Goal: Find contact information: Find contact information

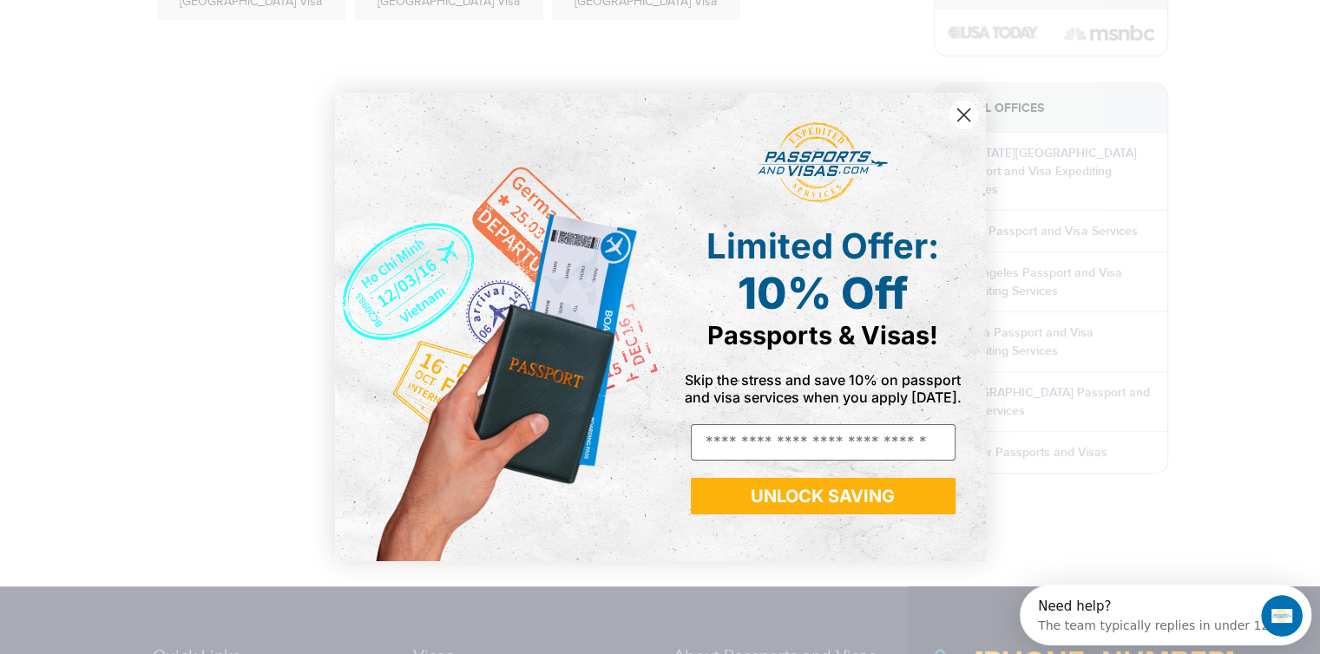
click at [963, 108] on circle "Close dialog" at bounding box center [963, 115] width 29 height 29
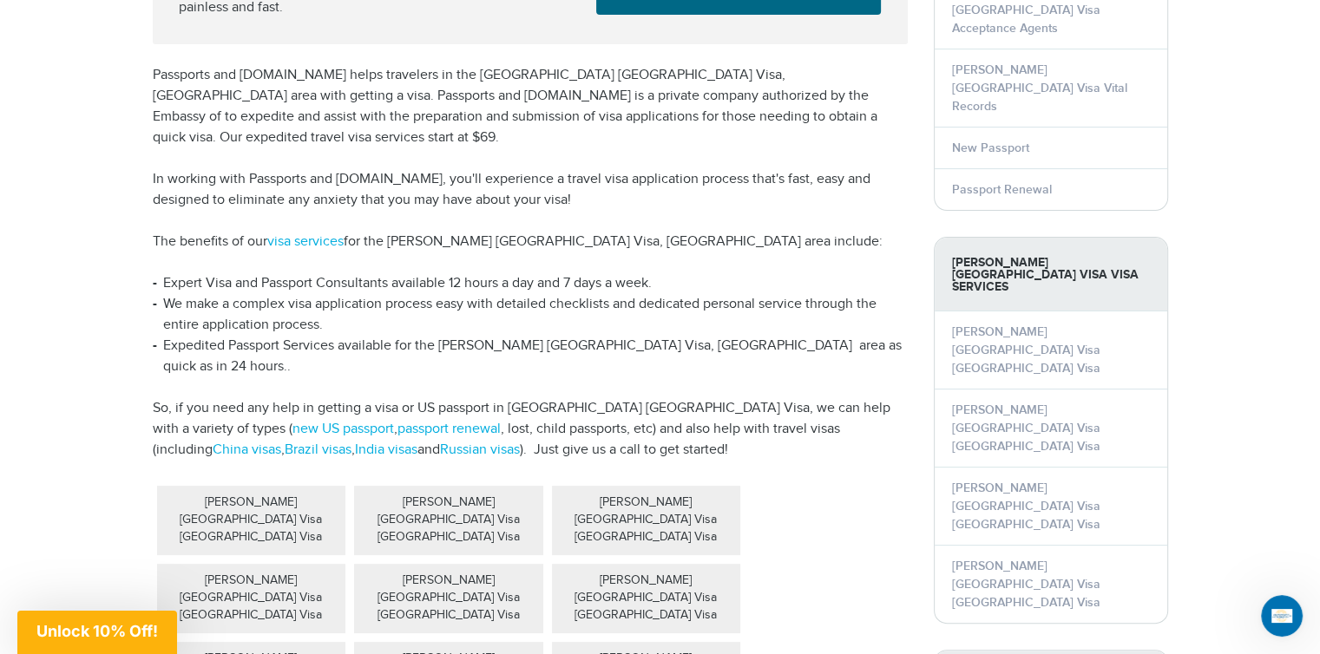
scroll to position [357, 0]
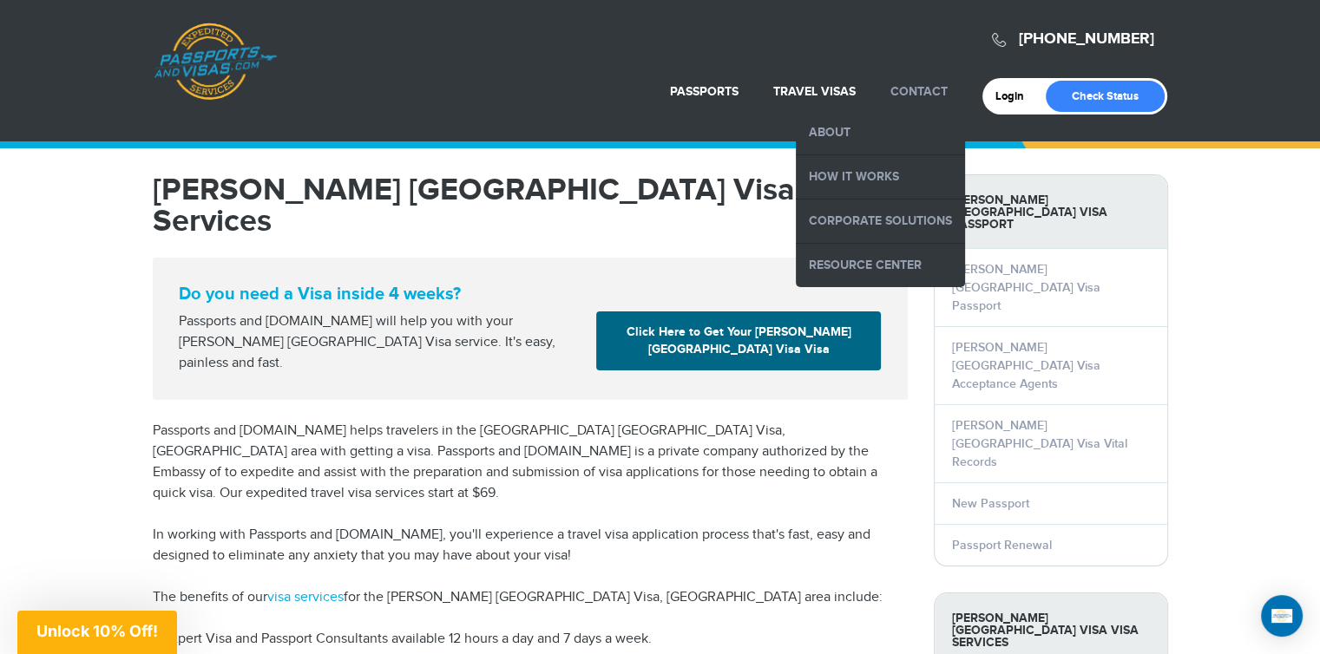
click at [907, 97] on link "Contact" at bounding box center [918, 91] width 57 height 15
